Goal: Task Accomplishment & Management: Manage account settings

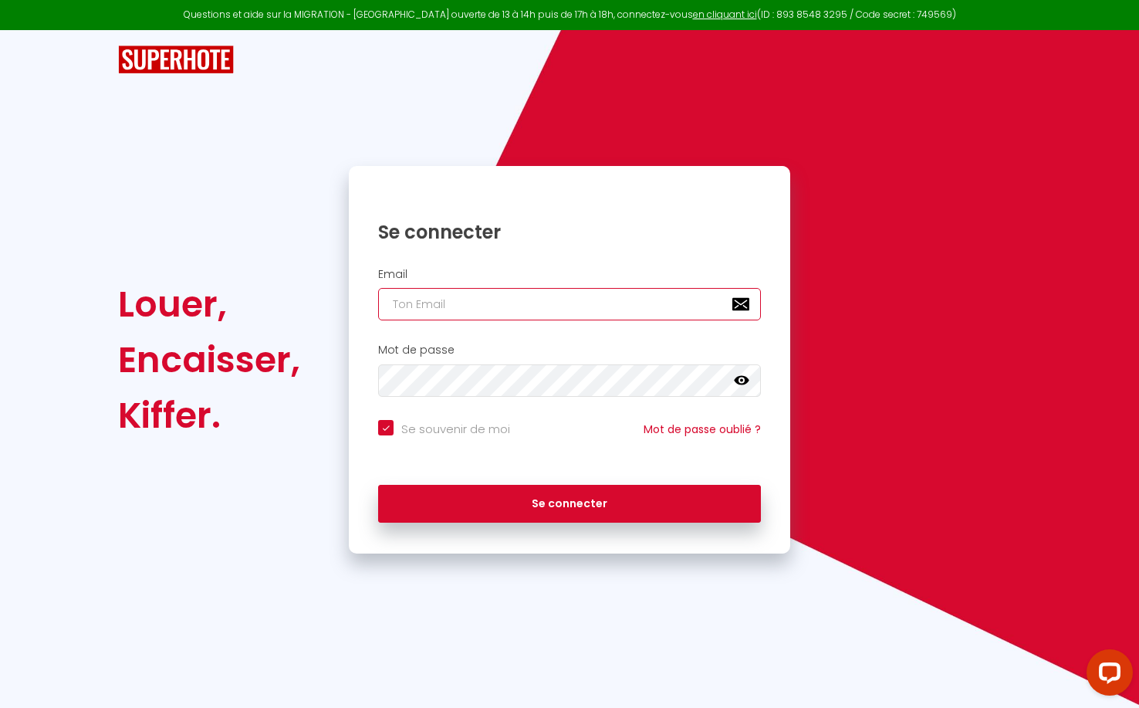
type input "[EMAIL_ADDRESS][DOMAIN_NAME]"
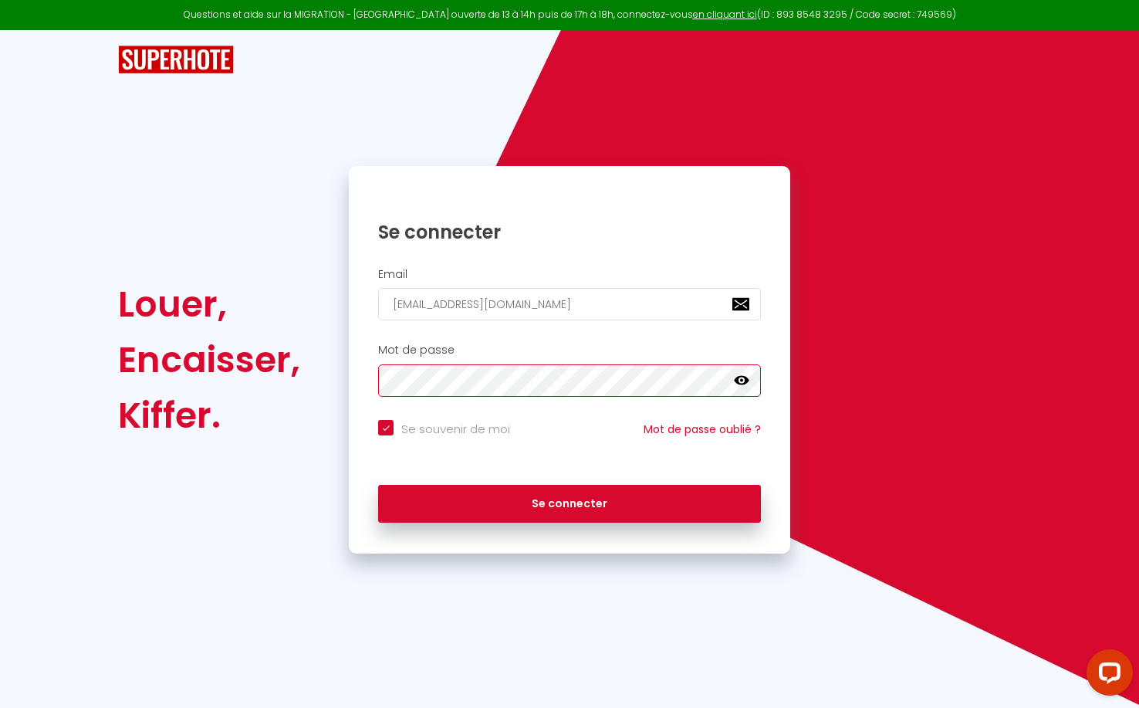
click at [570, 501] on button "Se connecter" at bounding box center [569, 504] width 383 height 39
checkbox input "true"
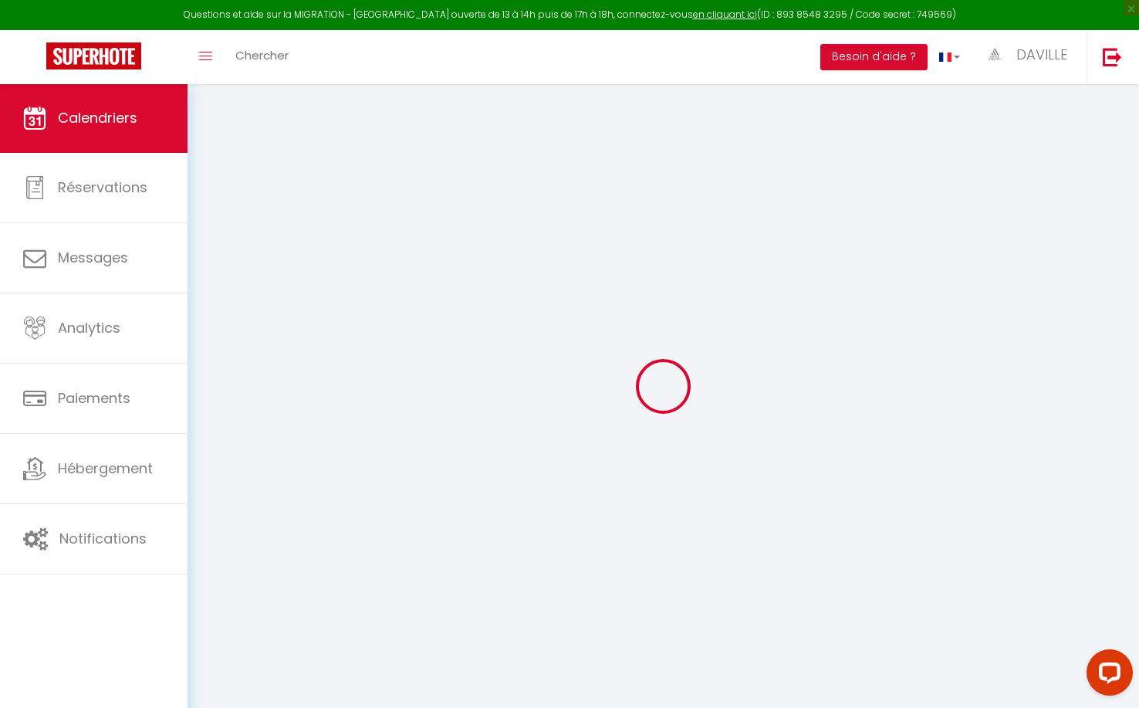
select select
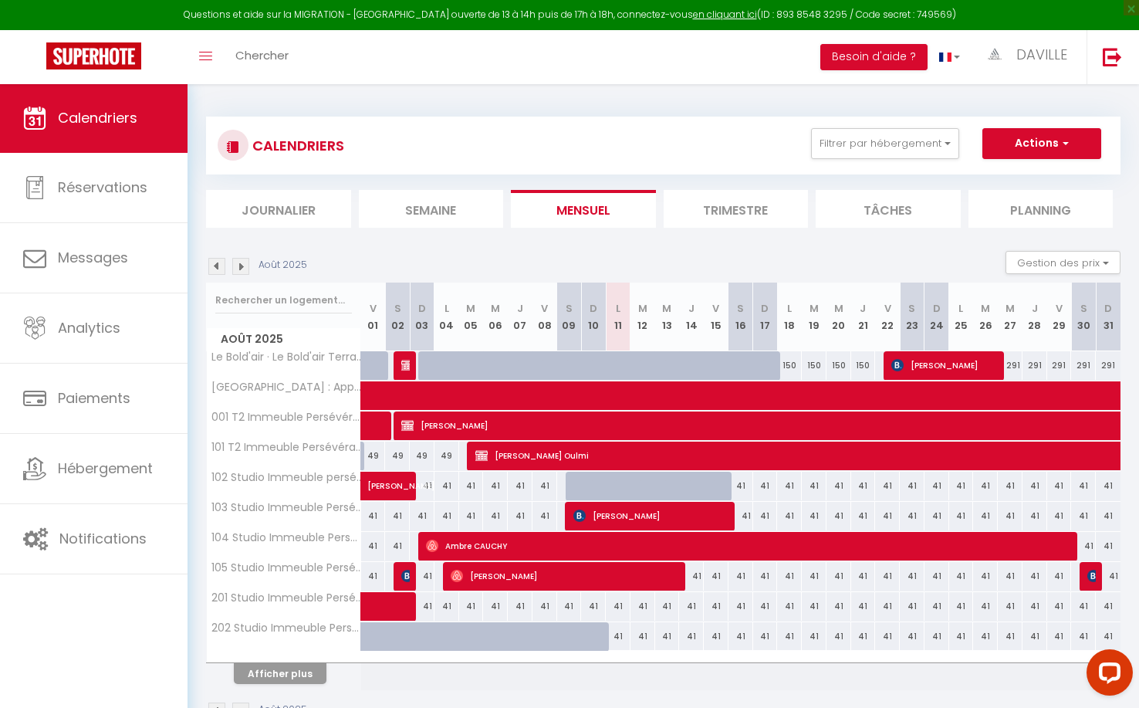
select select
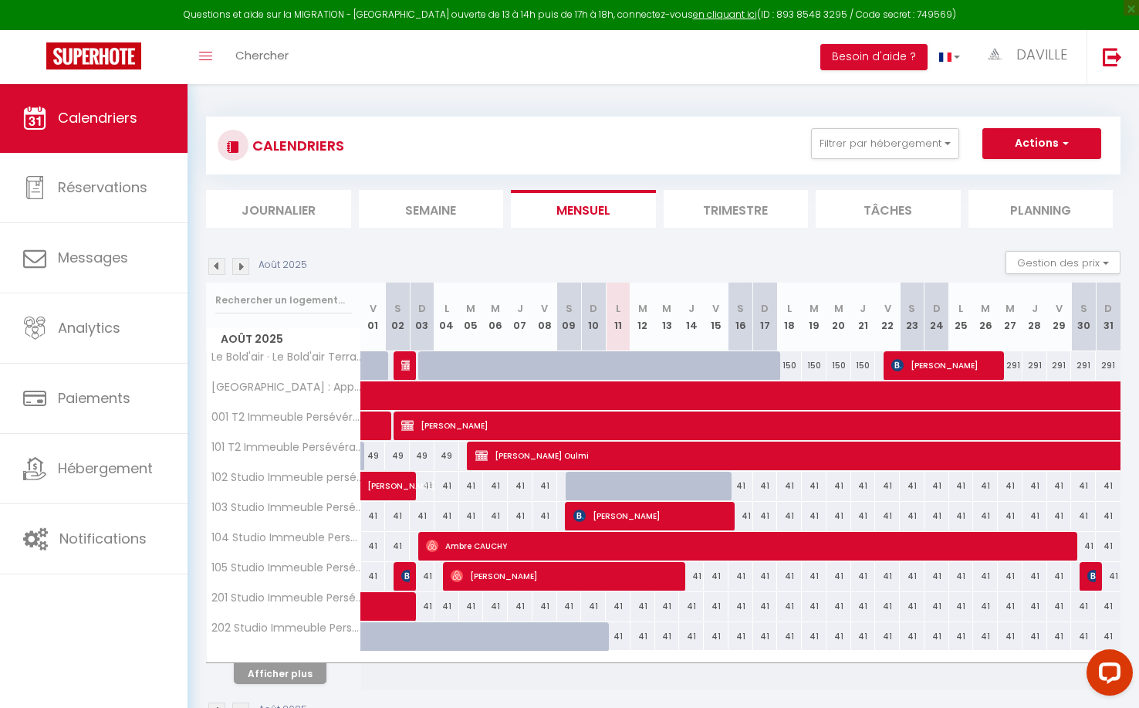
select select
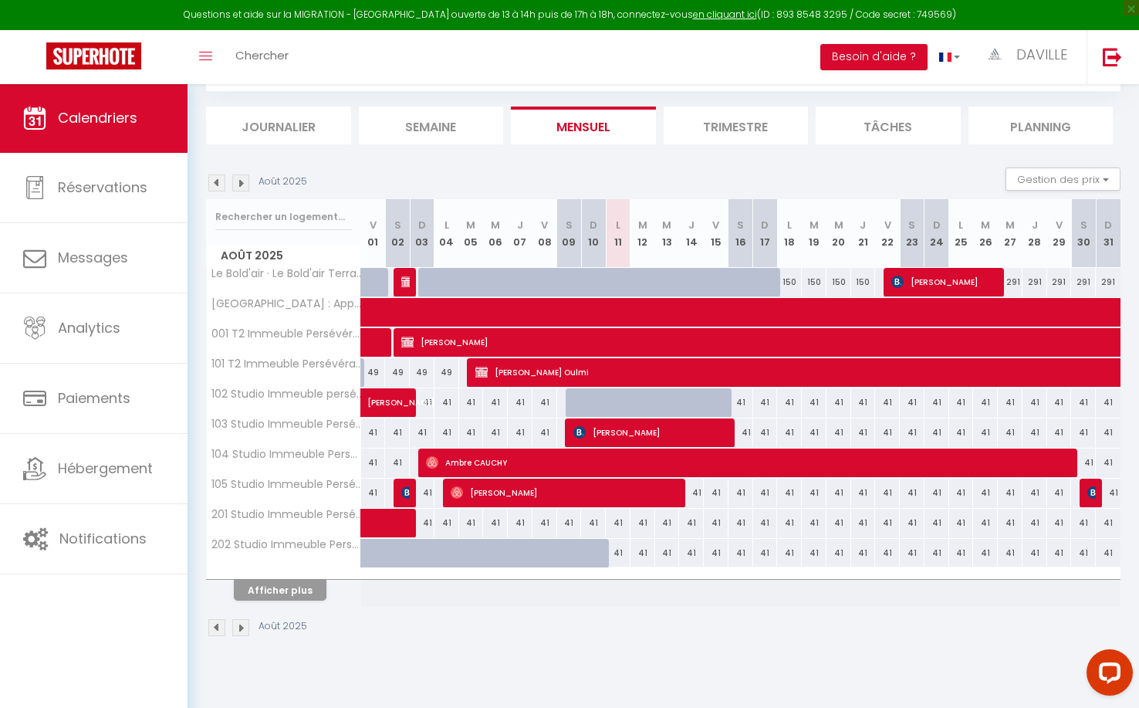
click at [292, 592] on button "Afficher plus" at bounding box center [280, 590] width 93 height 21
select select
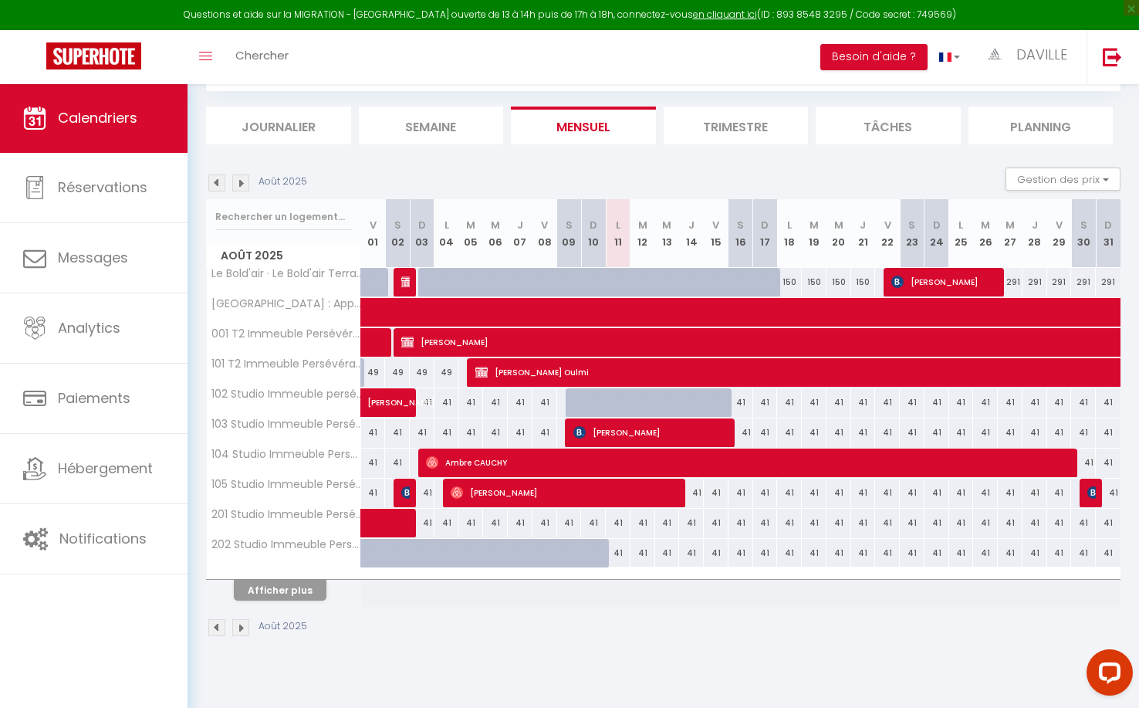
select select
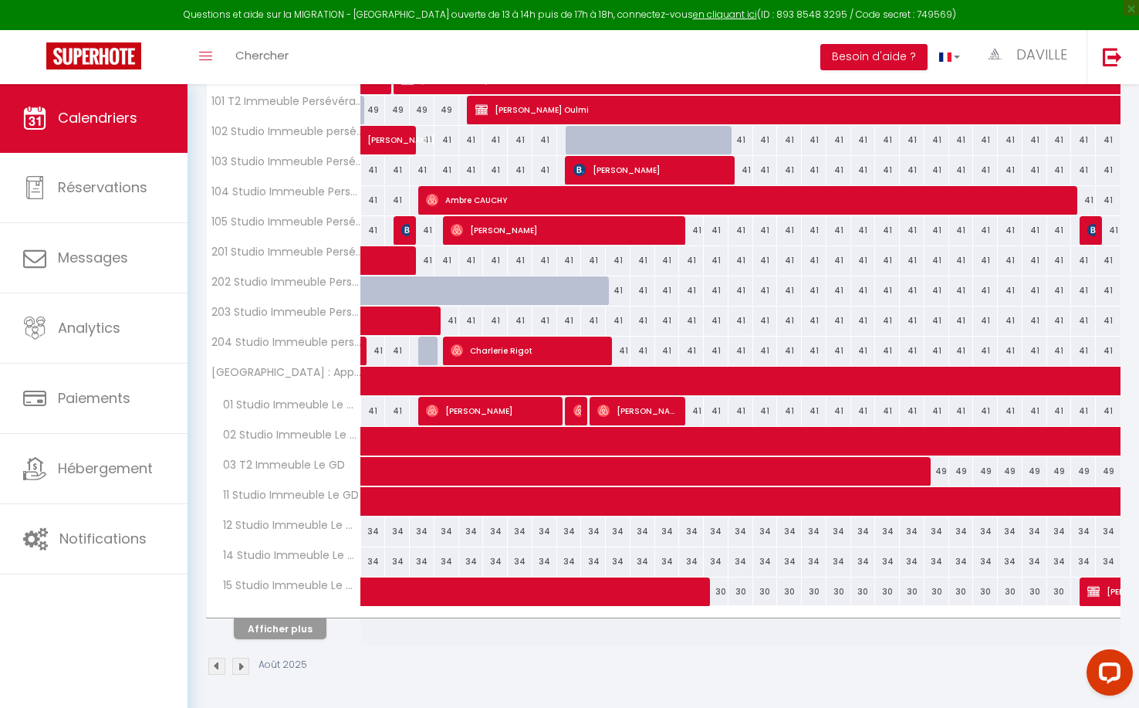
click at [303, 622] on button "Afficher plus" at bounding box center [280, 628] width 93 height 21
select select
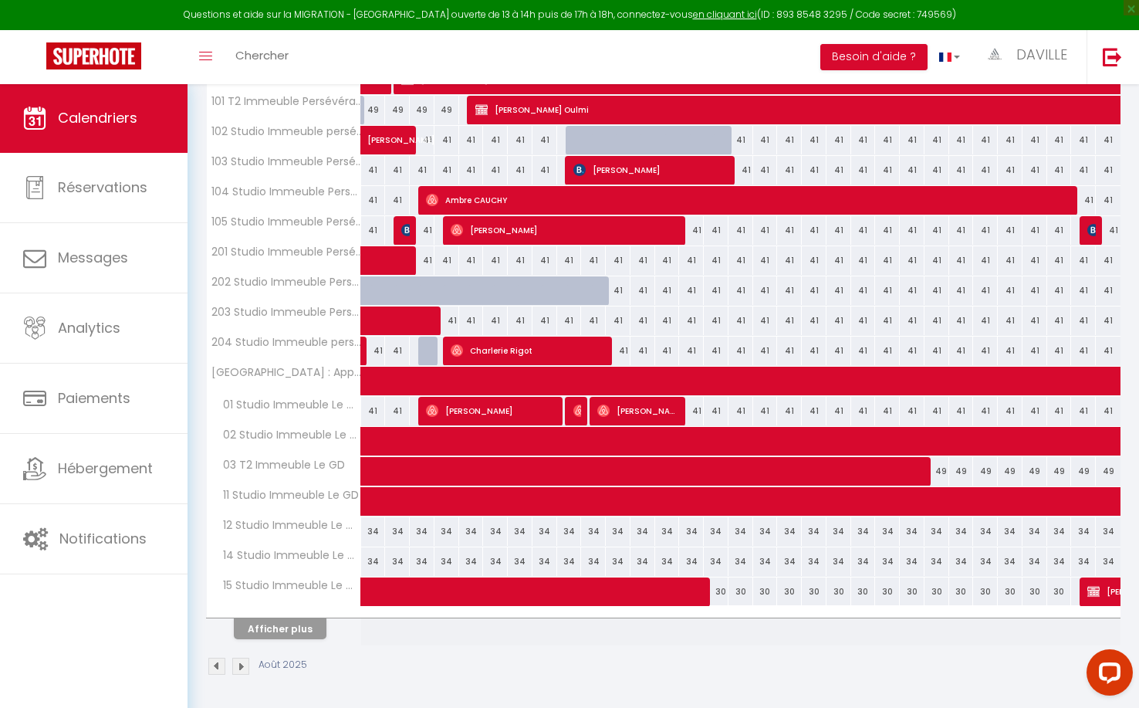
select select
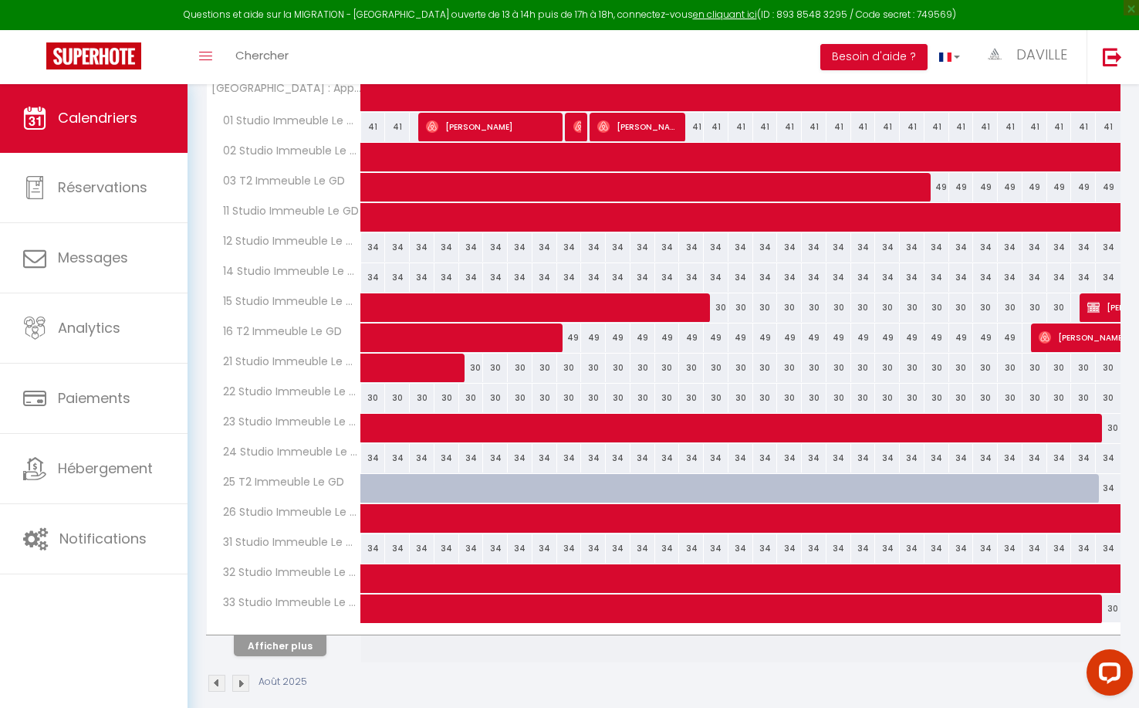
scroll to position [633, 0]
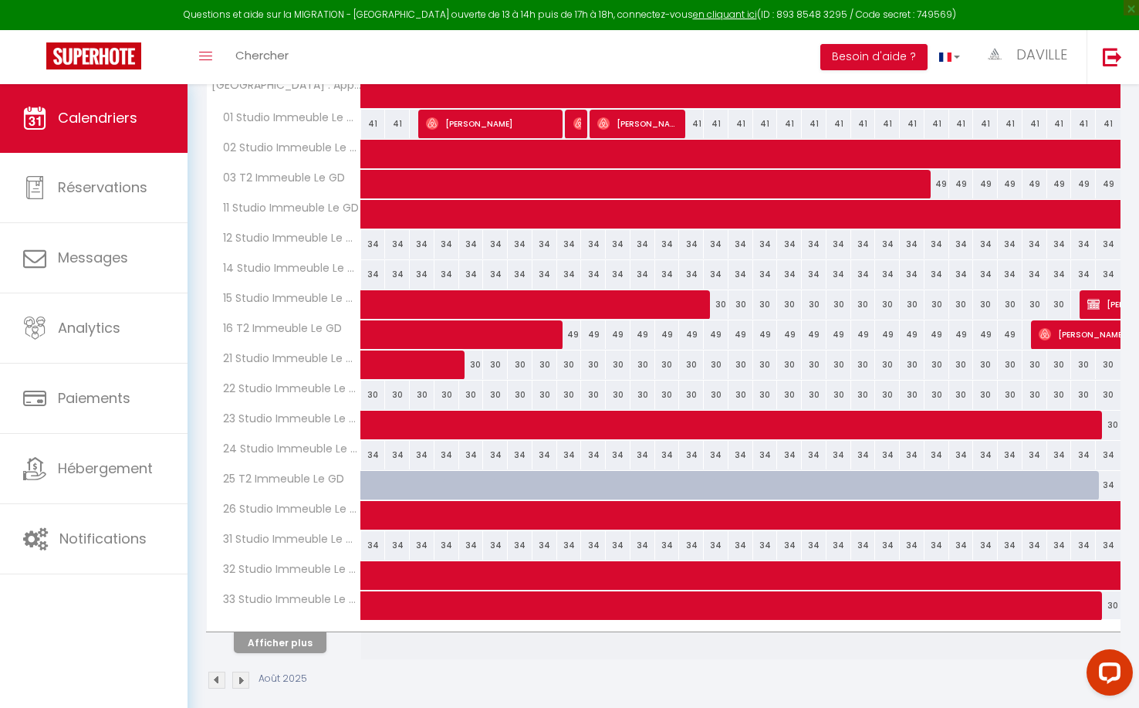
click at [456, 414] on span at bounding box center [909, 425] width 1065 height 29
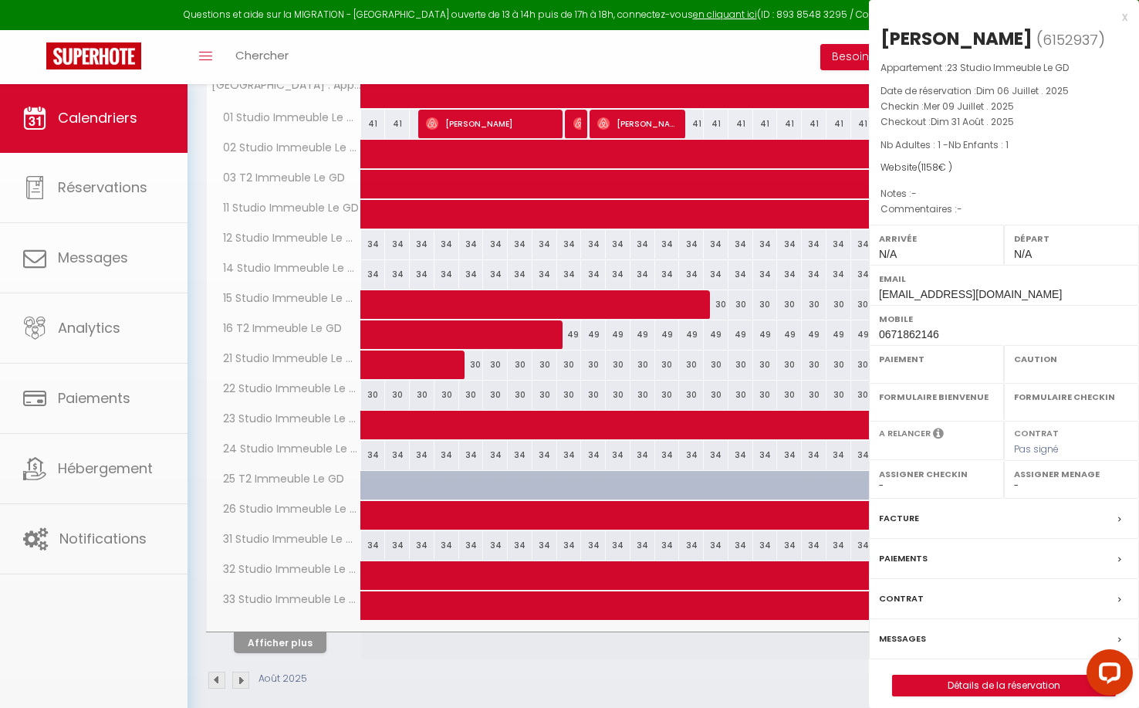
select select "OK"
select select "0"
select select "1"
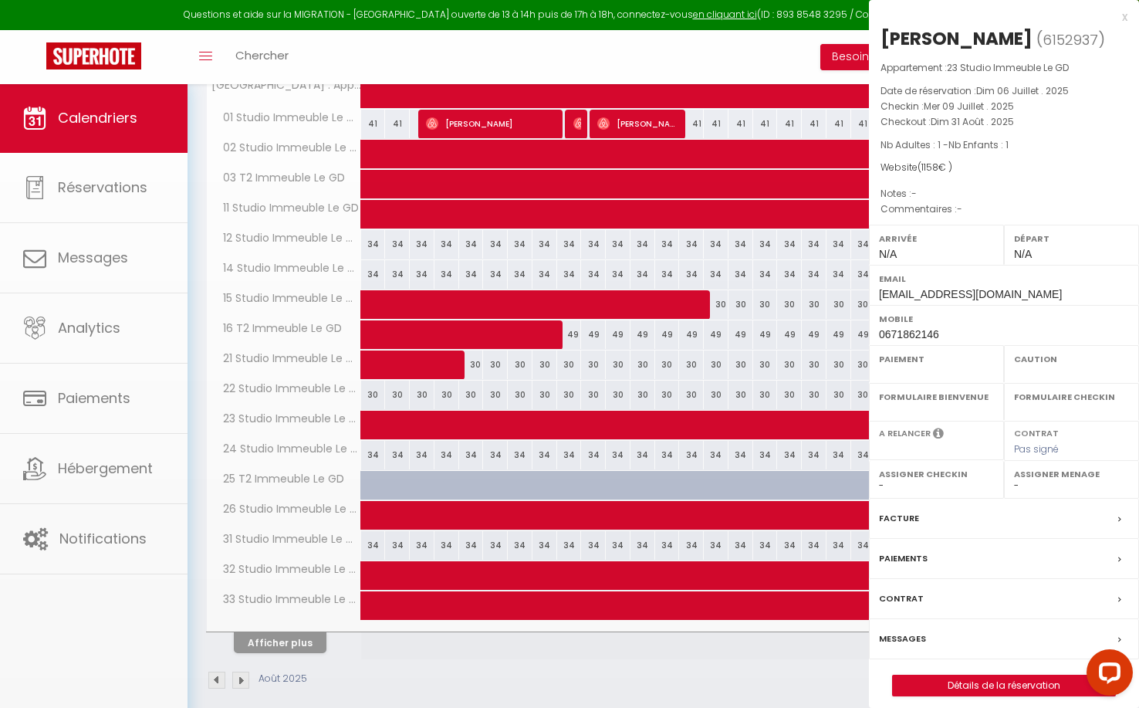
select select
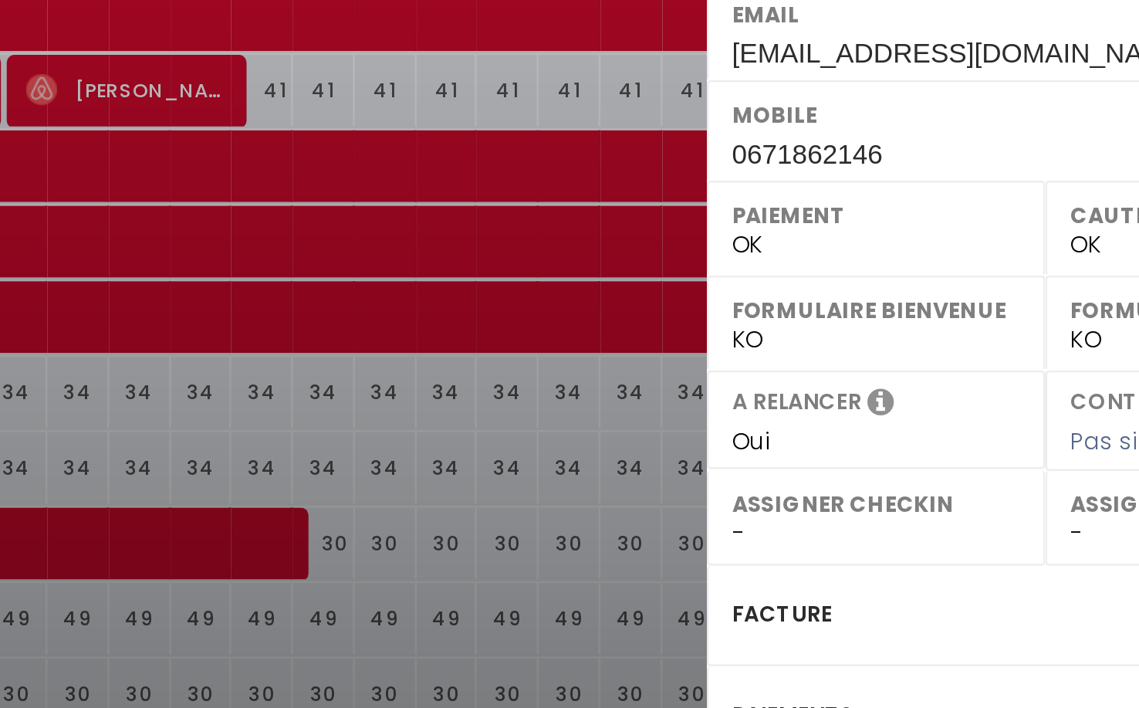
scroll to position [480, 0]
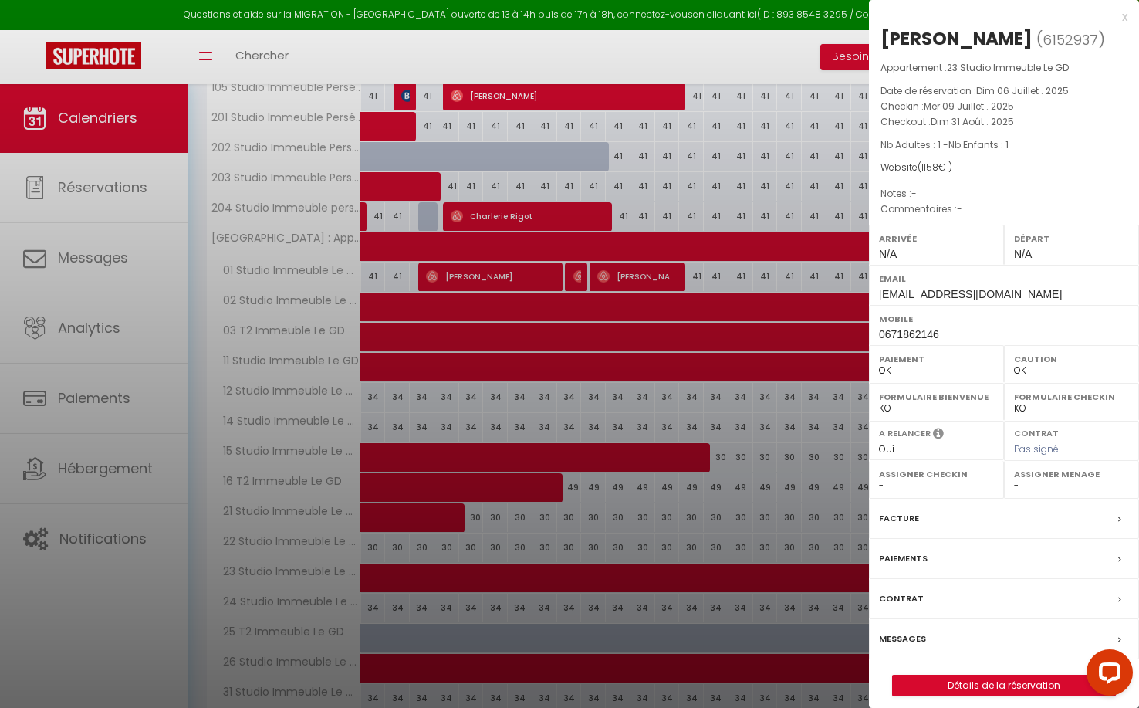
click at [702, 59] on div at bounding box center [569, 354] width 1139 height 708
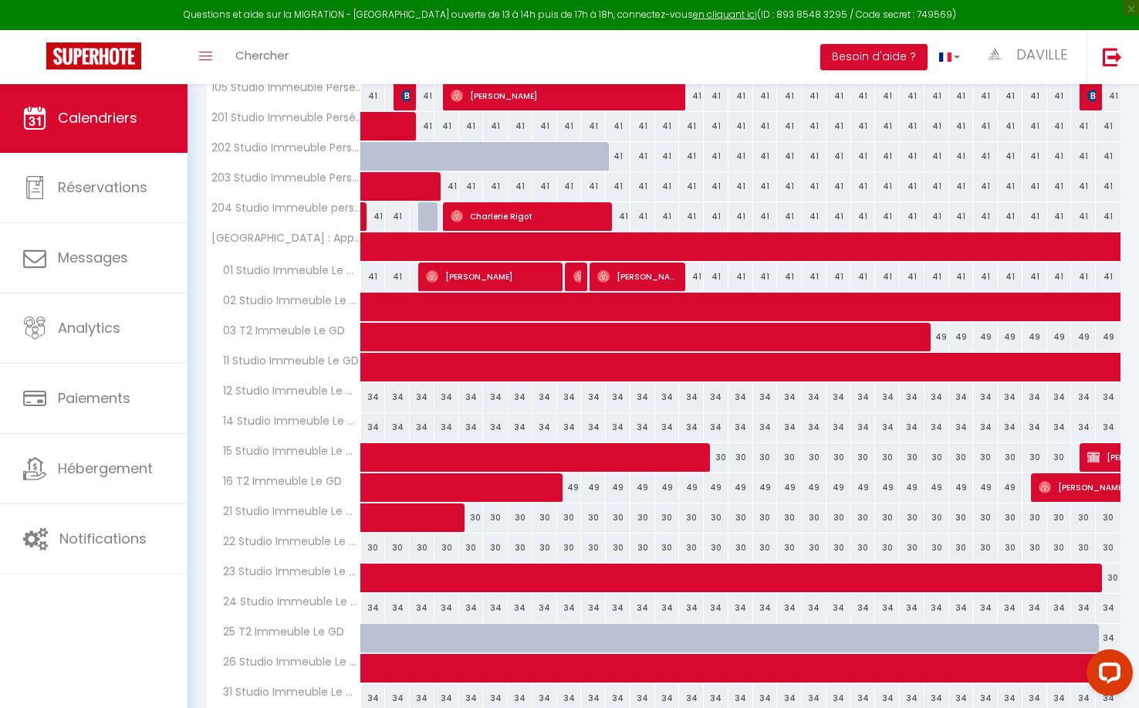
click at [472, 580] on span at bounding box center [909, 577] width 1065 height 29
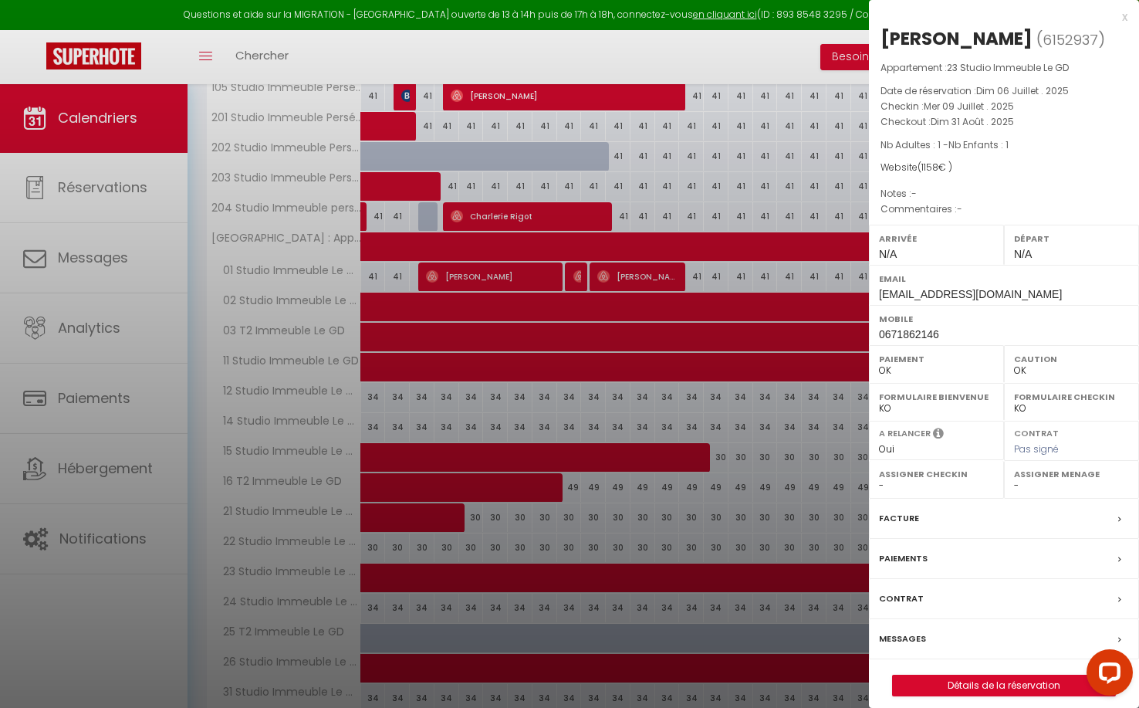
click at [1124, 17] on div "x" at bounding box center [998, 17] width 259 height 19
